Goal: Task Accomplishment & Management: Complete application form

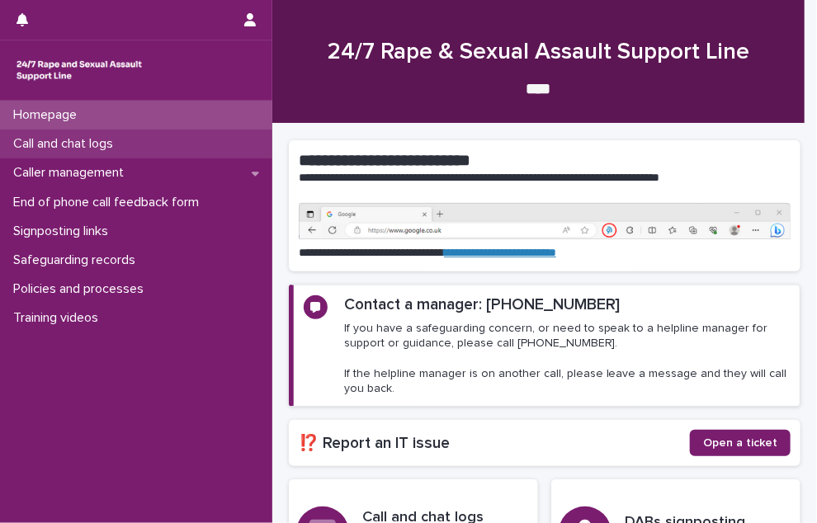
click at [162, 158] on div "Call and chat logs" at bounding box center [136, 143] width 272 height 29
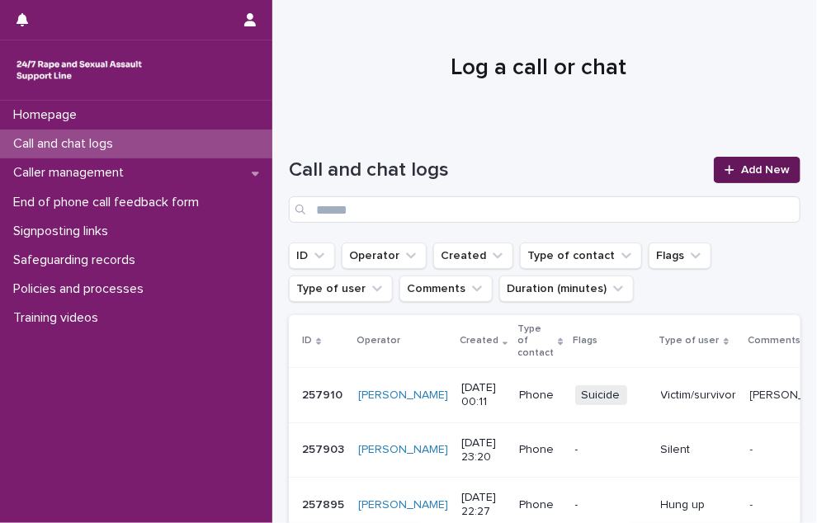
click at [741, 172] on span "Add New" at bounding box center [765, 170] width 49 height 12
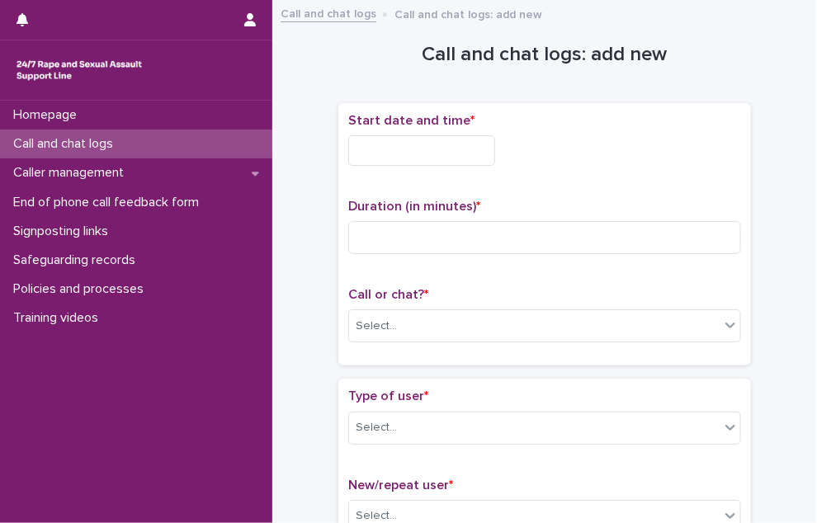
click at [129, 138] on div "Call and chat logs" at bounding box center [136, 143] width 272 height 29
